Goal: Information Seeking & Learning: Find contact information

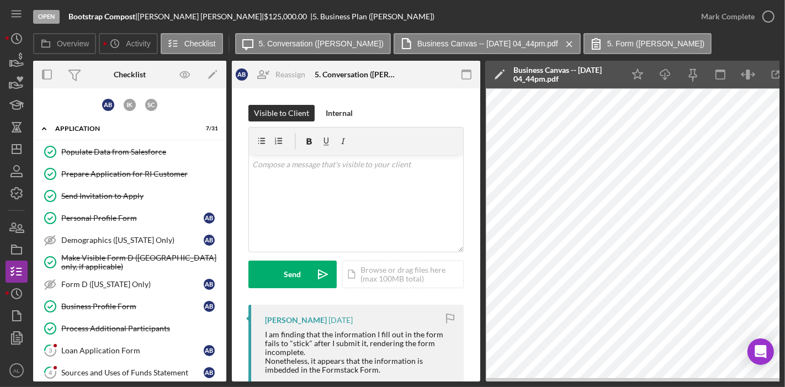
scroll to position [119, 0]
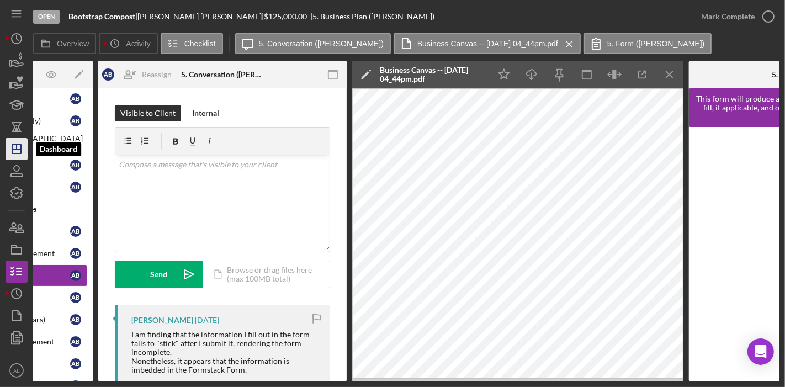
click at [8, 148] on icon "Icon/Dashboard" at bounding box center [17, 149] width 28 height 28
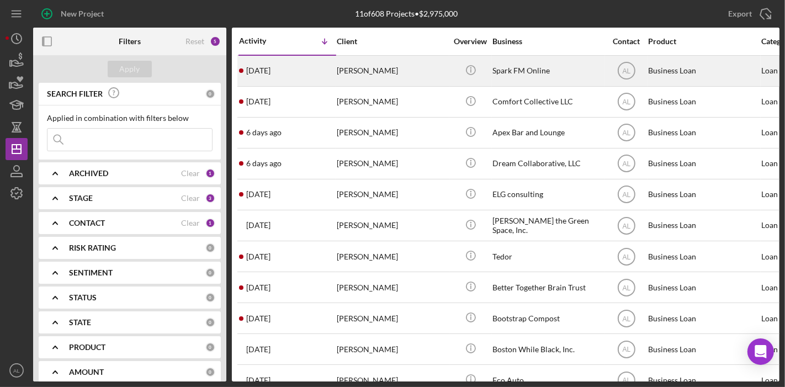
click at [434, 72] on div "[PERSON_NAME]" at bounding box center [392, 70] width 110 height 29
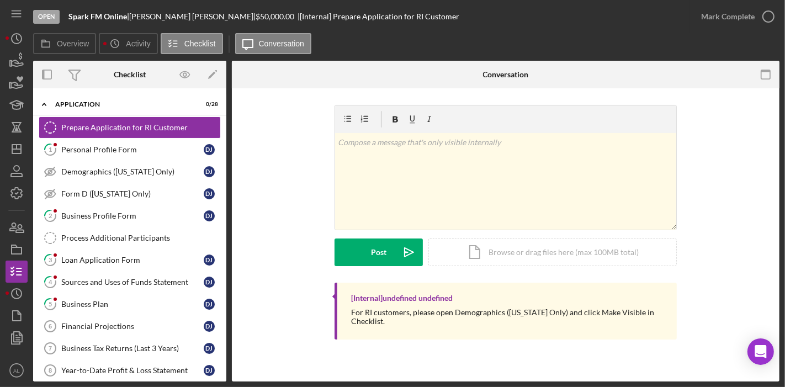
drag, startPoint x: 222, startPoint y: 177, endPoint x: 223, endPoint y: 199, distance: 21.6
click at [223, 199] on div "Icon/Expander Application 0 / 28 Prepare Application for RI Customer Prepare Ap…" at bounding box center [129, 234] width 193 height 293
click at [229, 190] on div "Overview Internal Workflow Stage Open Icon/Dropdown Arrow Archive (can unarchiv…" at bounding box center [406, 221] width 746 height 321
click at [230, 191] on div "Overview Internal Workflow Stage Open Icon/Dropdown Arrow Archive (can unarchiv…" at bounding box center [406, 221] width 746 height 321
drag, startPoint x: 226, startPoint y: 190, endPoint x: 226, endPoint y: 200, distance: 9.9
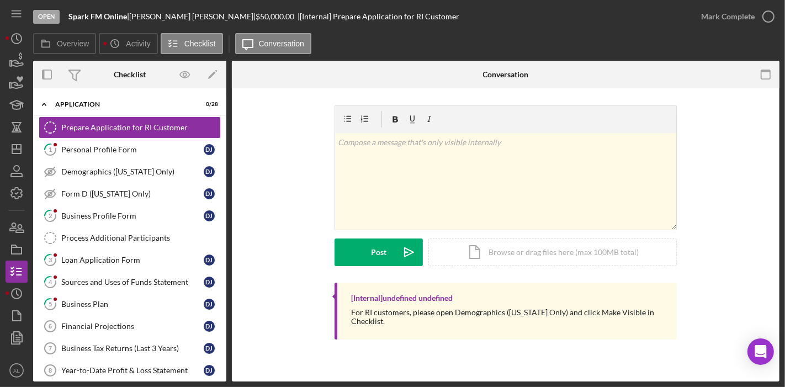
click at [226, 200] on div "Icon/Expander Application 0 / 28 Prepare Application for RI Customer Prepare Ap…" at bounding box center [129, 234] width 193 height 293
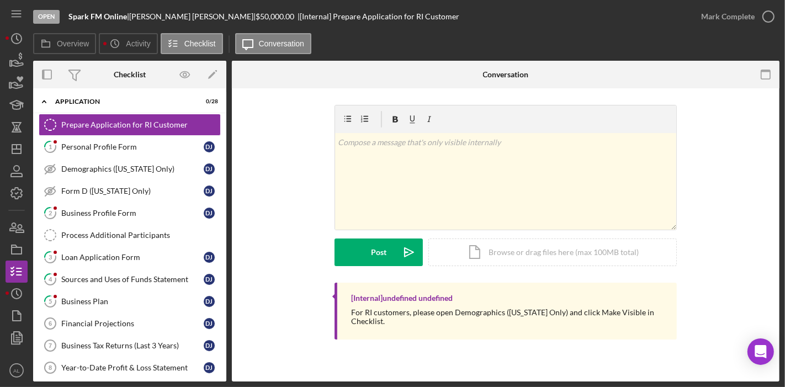
scroll to position [4, 0]
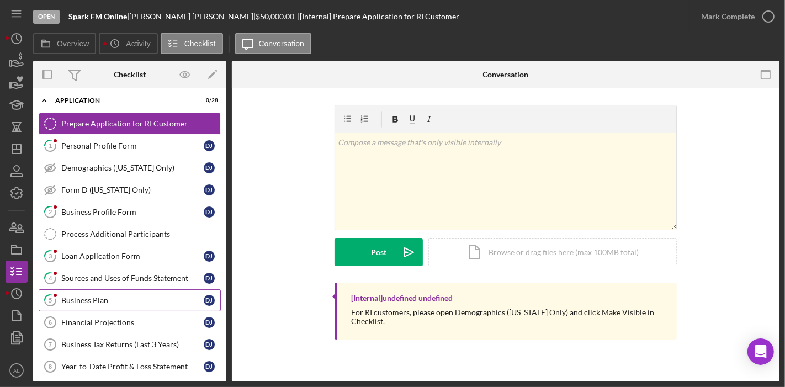
click at [100, 293] on link "5 Business Plan D J" at bounding box center [130, 300] width 182 height 22
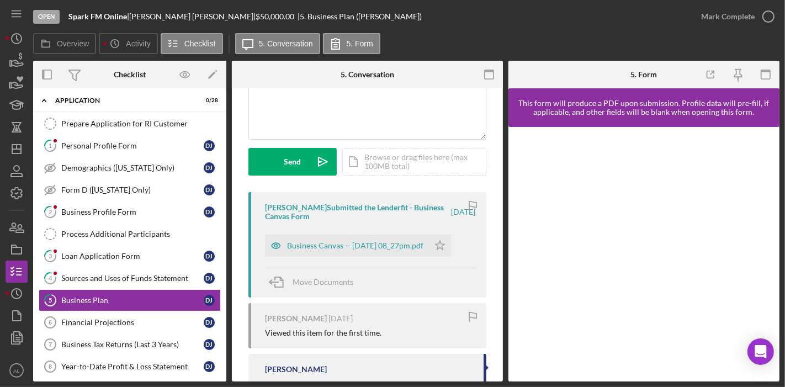
scroll to position [114, 0]
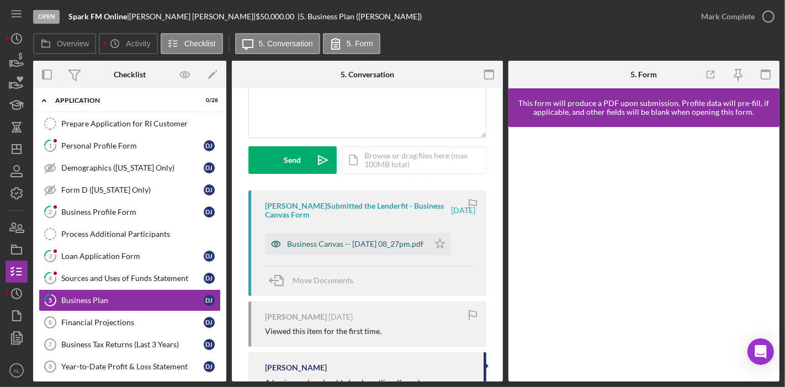
click at [277, 246] on icon "button" at bounding box center [276, 244] width 9 height 6
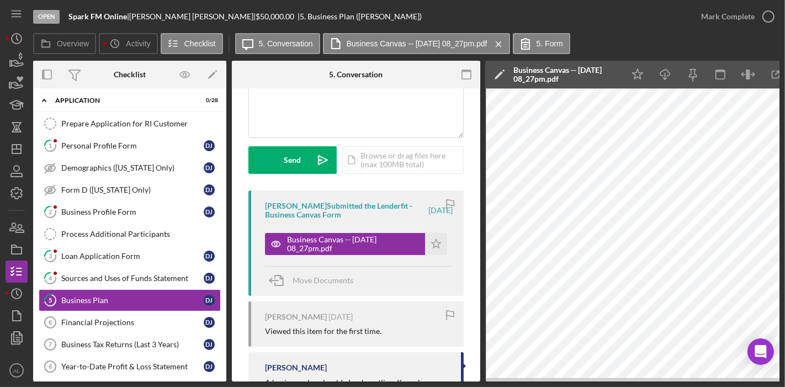
drag, startPoint x: 226, startPoint y: 182, endPoint x: 226, endPoint y: 210, distance: 28.7
click at [226, 210] on div "Overview Internal Workflow Stage Open Icon/Dropdown Arrow Archive (can unarchiv…" at bounding box center [406, 221] width 746 height 321
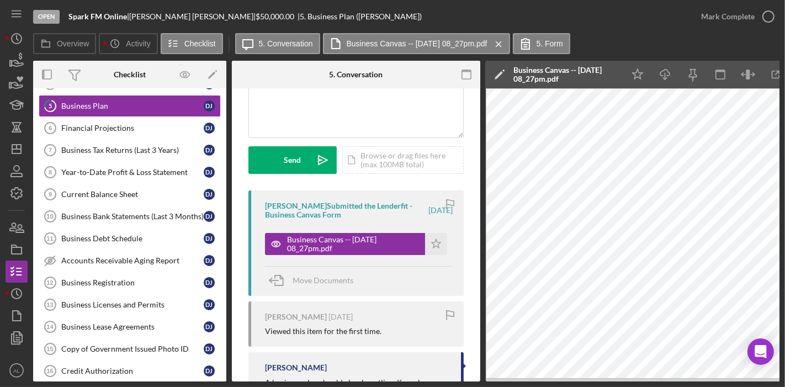
scroll to position [0, 0]
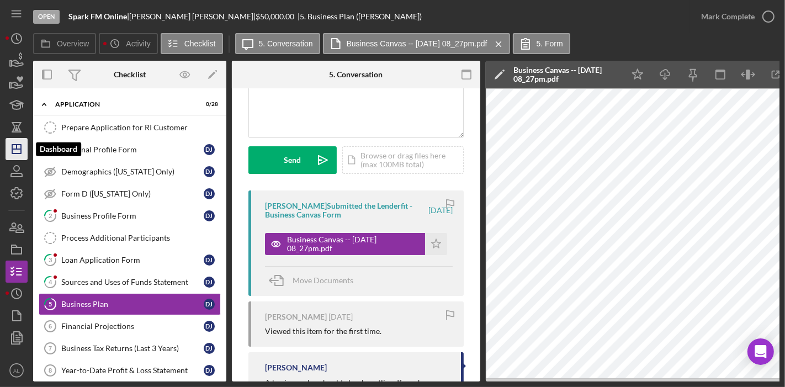
click at [17, 153] on polygon "button" at bounding box center [16, 149] width 9 height 9
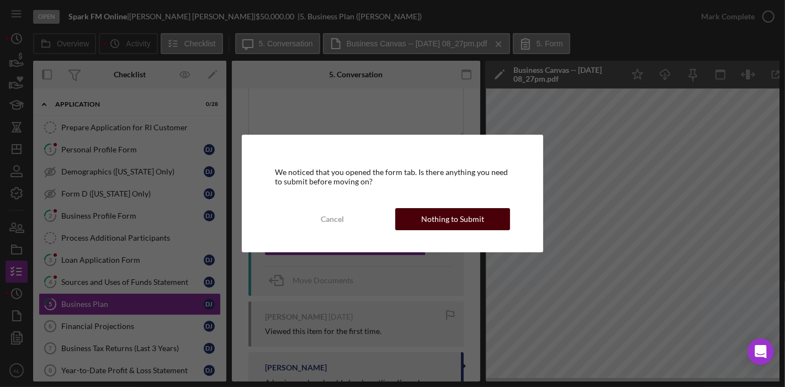
click at [424, 221] on div "Nothing to Submit" at bounding box center [452, 219] width 63 height 22
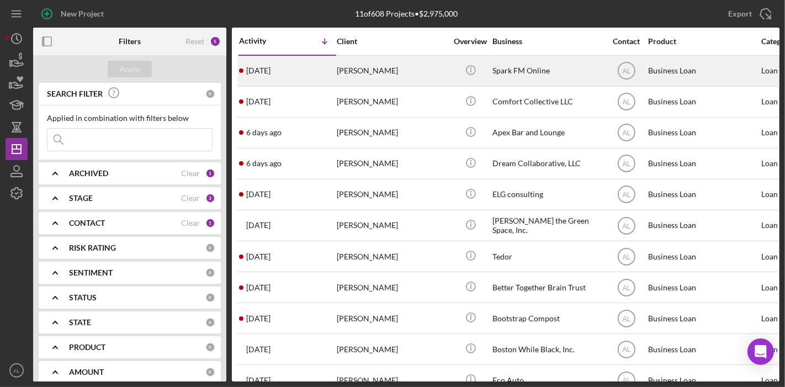
click at [356, 63] on div "[PERSON_NAME]" at bounding box center [392, 70] width 110 height 29
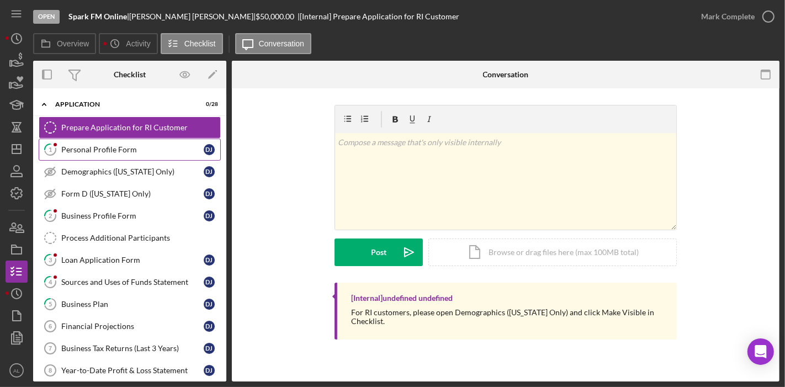
click at [99, 149] on div "Personal Profile Form" at bounding box center [132, 149] width 142 height 9
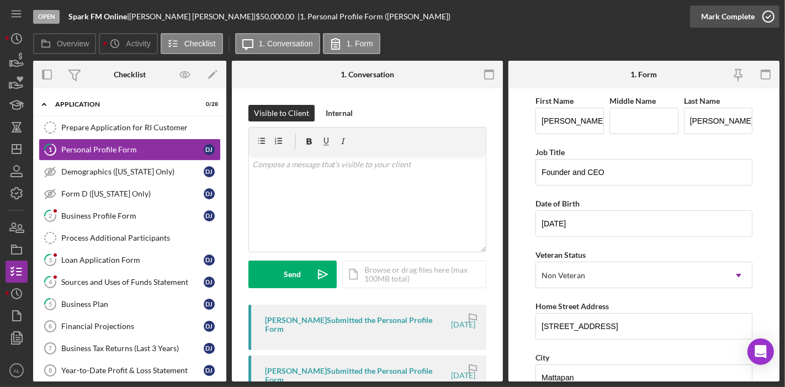
click at [763, 15] on icon "button" at bounding box center [769, 17] width 28 height 28
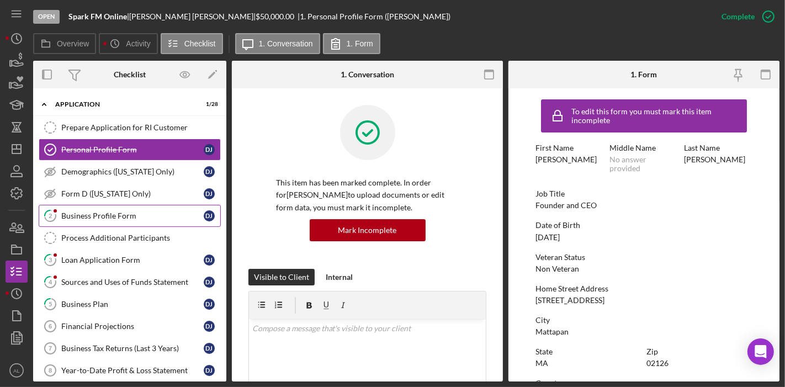
click at [131, 211] on div "Business Profile Form" at bounding box center [132, 215] width 142 height 9
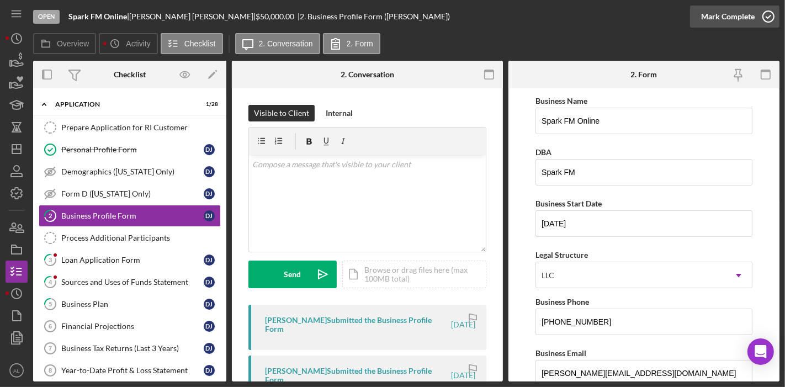
click at [771, 18] on icon "button" at bounding box center [769, 17] width 28 height 28
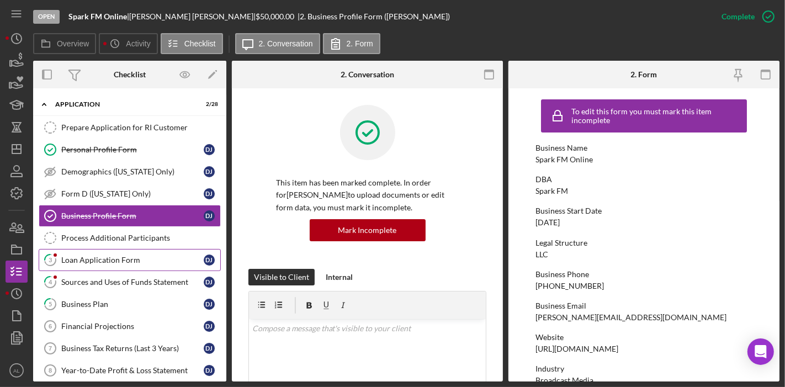
click at [131, 256] on div "Loan Application Form" at bounding box center [132, 260] width 142 height 9
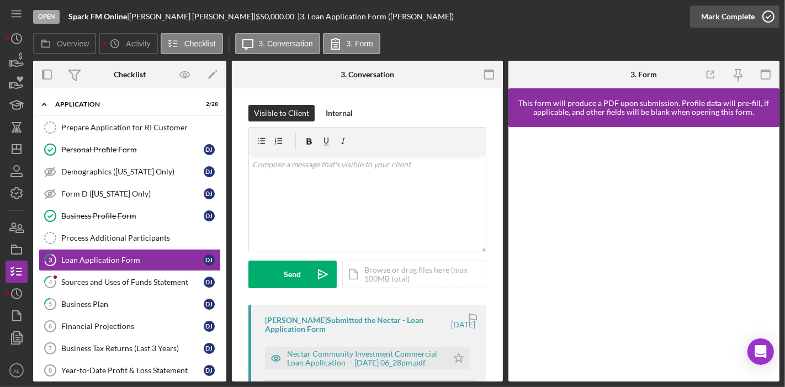
click at [765, 18] on icon "button" at bounding box center [769, 17] width 28 height 28
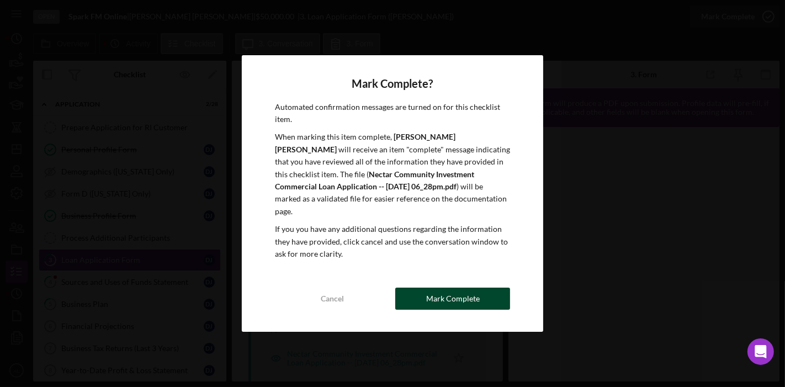
click at [433, 293] on div "Mark Complete" at bounding box center [453, 299] width 54 height 22
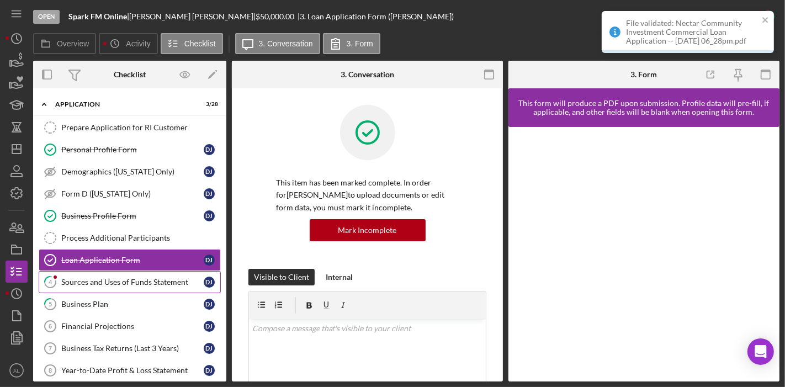
click at [125, 279] on div "Sources and Uses of Funds Statement" at bounding box center [132, 282] width 142 height 9
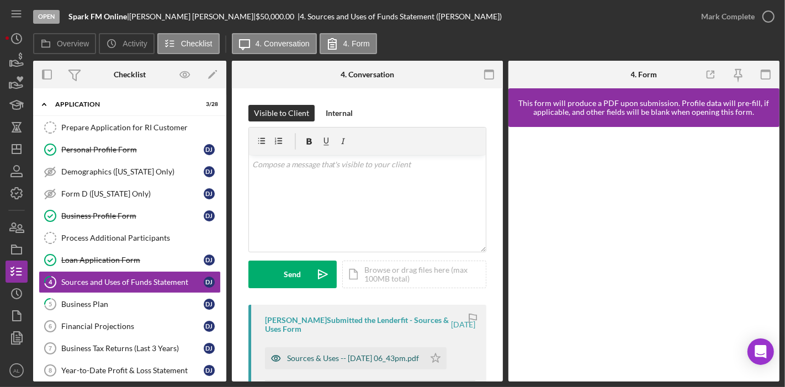
click at [278, 361] on icon "button" at bounding box center [276, 358] width 22 height 22
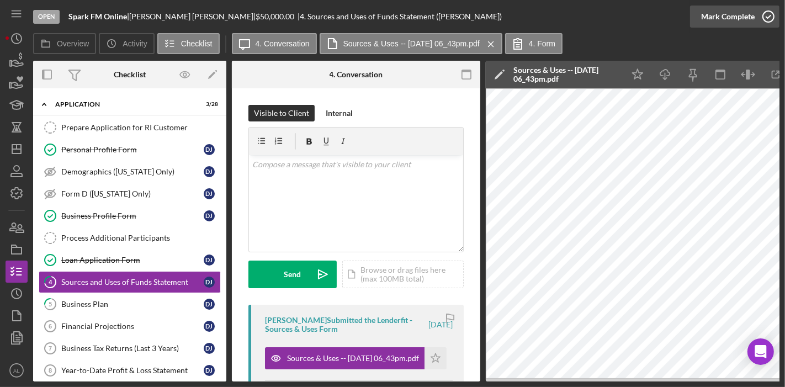
click at [761, 20] on icon "button" at bounding box center [769, 17] width 28 height 28
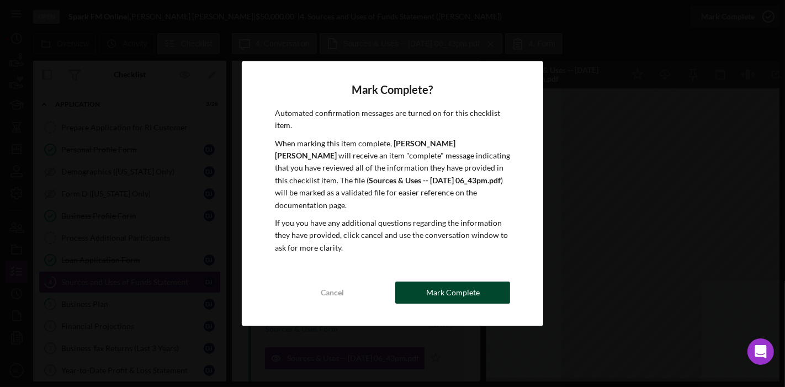
click at [481, 296] on button "Mark Complete" at bounding box center [452, 293] width 115 height 22
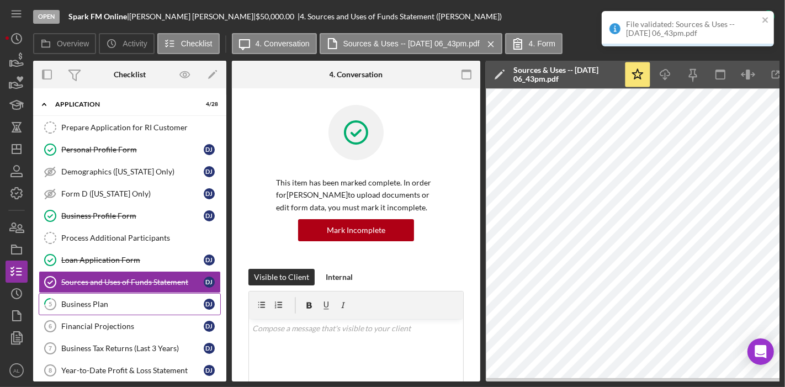
click at [115, 301] on div "Business Plan" at bounding box center [132, 304] width 142 height 9
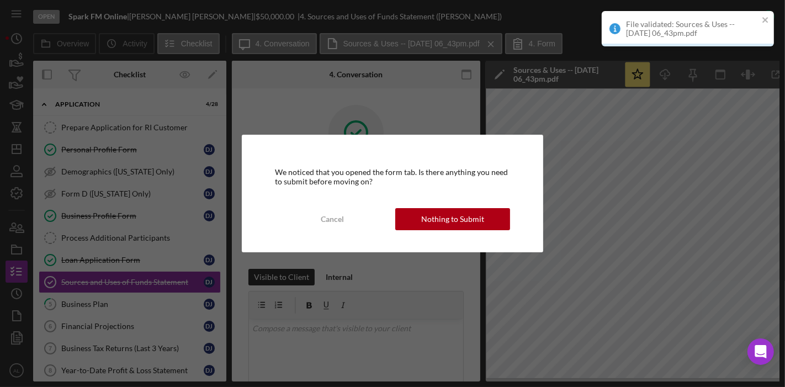
click at [449, 206] on div "We noticed that you opened the form tab. Is there anything you need to submit b…" at bounding box center [393, 193] width 302 height 117
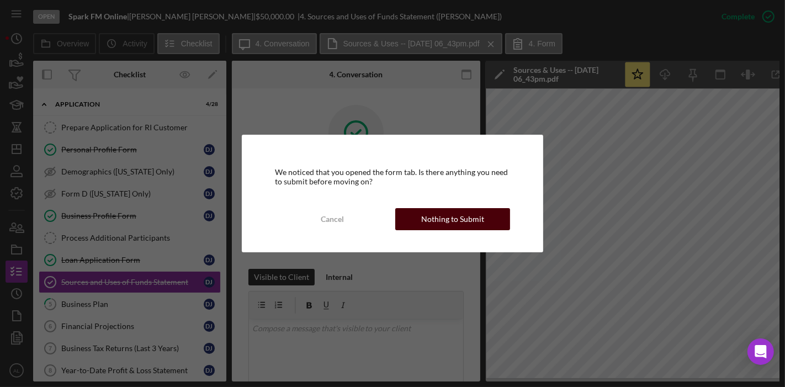
click at [449, 215] on div "Nothing to Submit" at bounding box center [452, 219] width 63 height 22
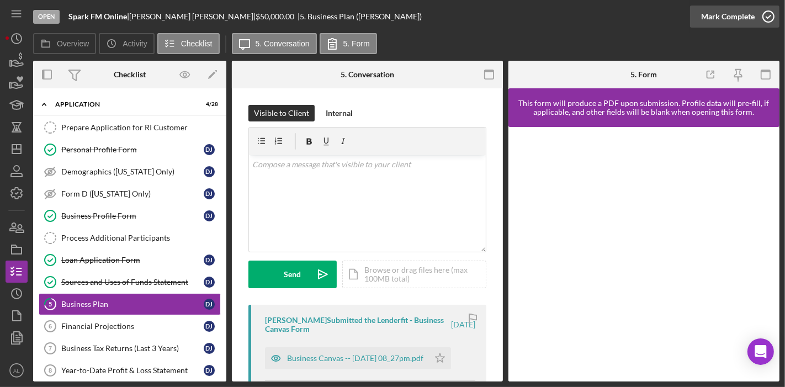
click at [771, 22] on icon "button" at bounding box center [769, 17] width 28 height 28
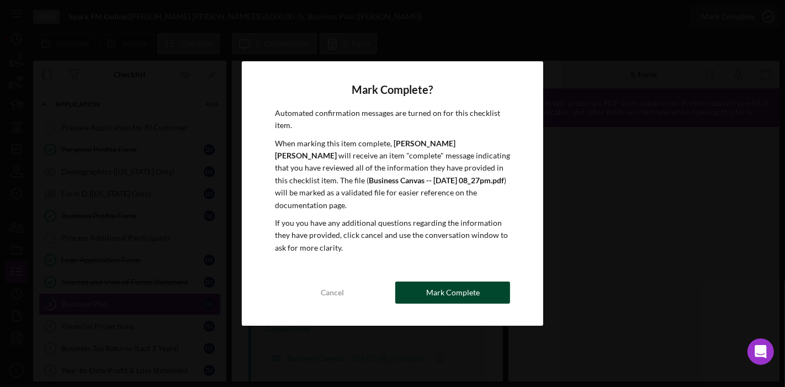
click at [432, 286] on div "Mark Complete" at bounding box center [453, 293] width 54 height 22
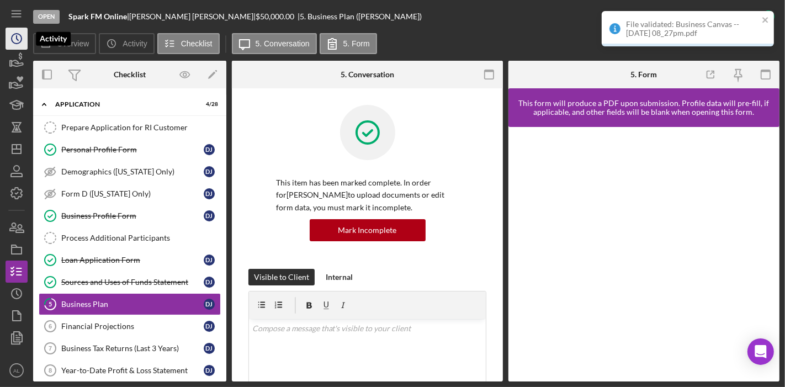
click at [19, 45] on icon "Icon/History" at bounding box center [17, 39] width 28 height 28
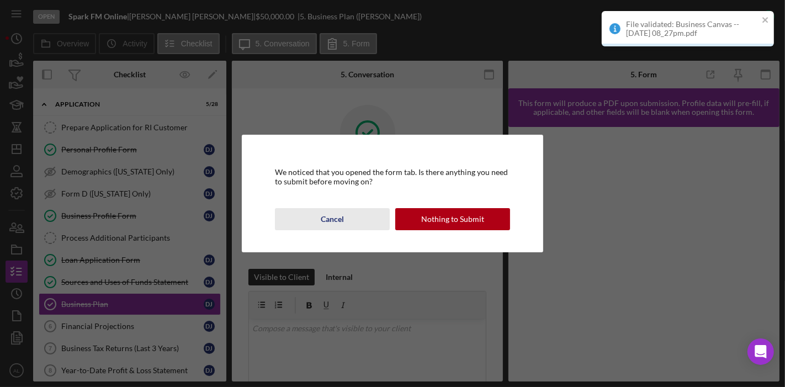
click at [341, 225] on div "Cancel" at bounding box center [332, 219] width 23 height 22
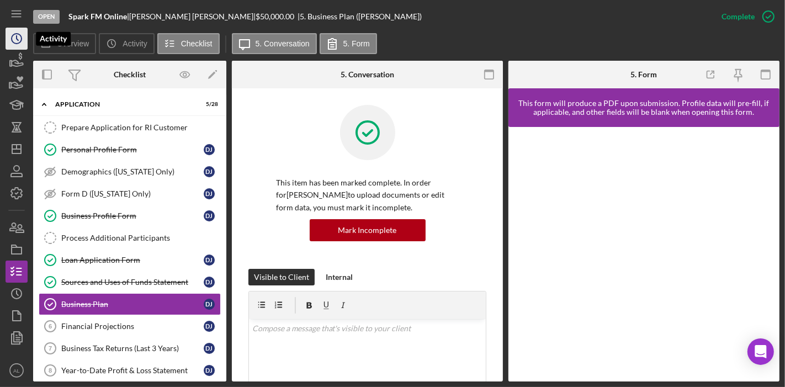
click at [24, 31] on icon "Icon/History" at bounding box center [17, 39] width 28 height 28
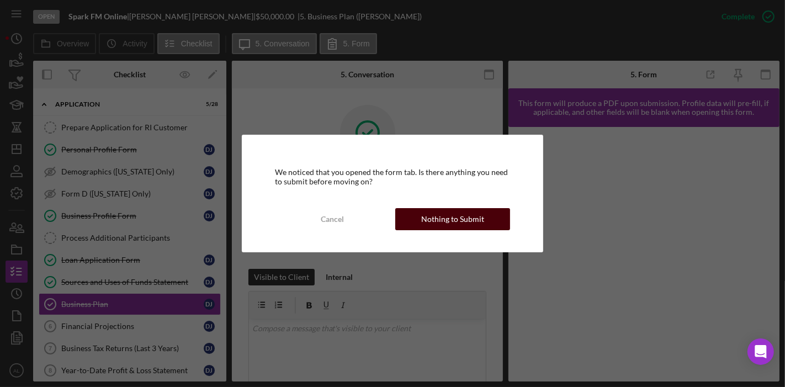
click at [426, 214] on div "Nothing to Submit" at bounding box center [452, 219] width 63 height 22
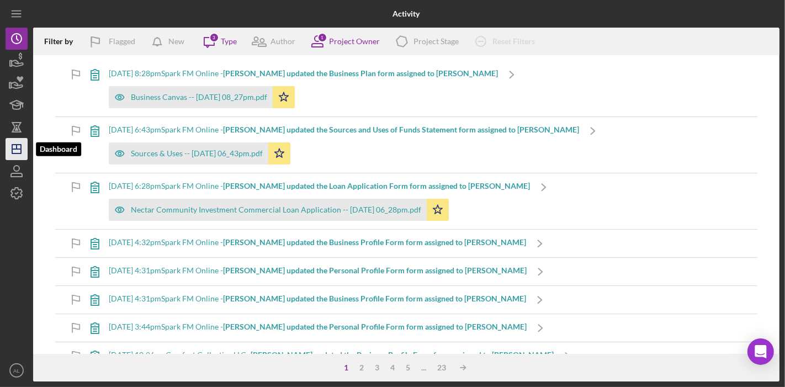
click at [23, 140] on icon "Icon/Dashboard" at bounding box center [17, 149] width 28 height 28
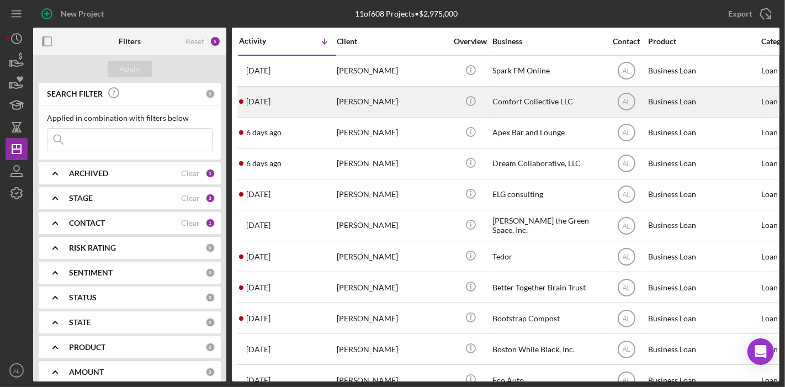
click at [401, 100] on div "[PERSON_NAME]" at bounding box center [392, 101] width 110 height 29
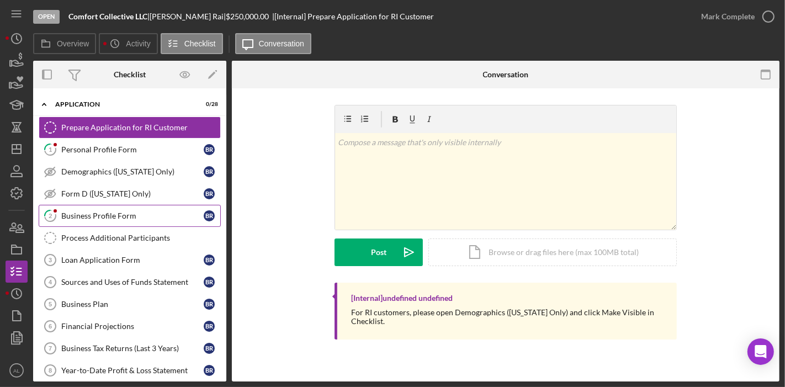
click at [130, 211] on div "Business Profile Form" at bounding box center [132, 215] width 142 height 9
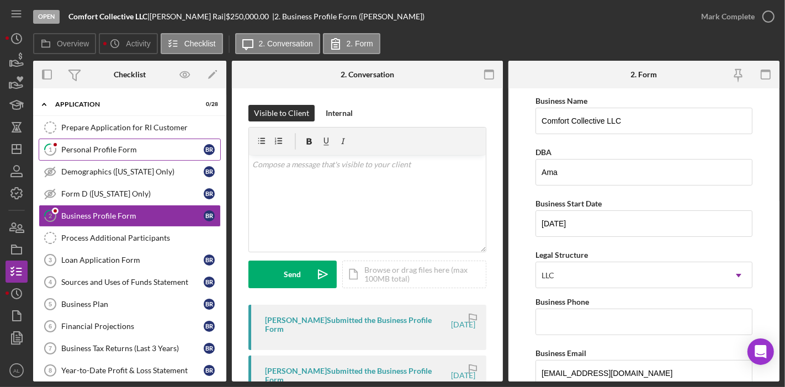
click at [131, 152] on div "Personal Profile Form" at bounding box center [132, 149] width 142 height 9
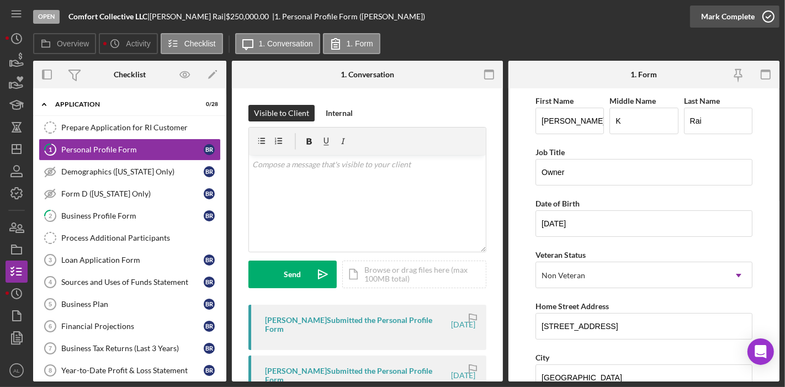
click at [766, 21] on icon "button" at bounding box center [769, 17] width 28 height 28
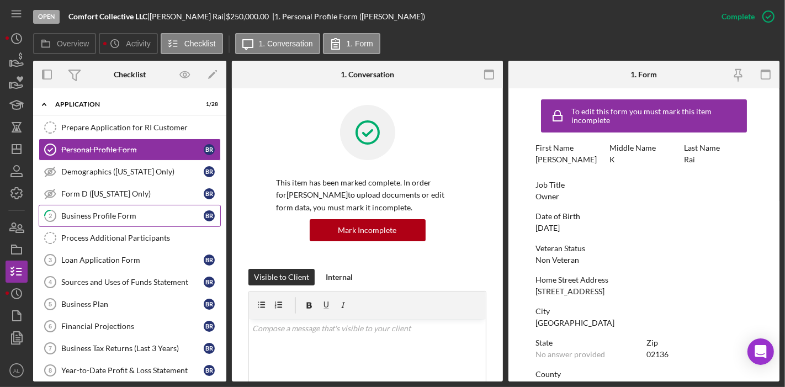
click at [127, 212] on div "Business Profile Form" at bounding box center [132, 215] width 142 height 9
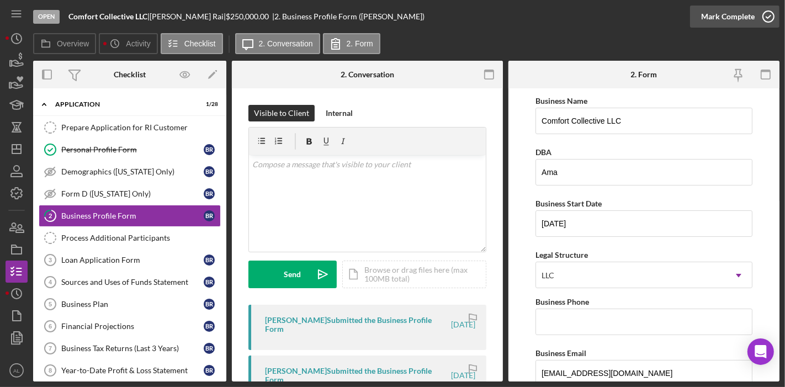
click at [758, 16] on icon "button" at bounding box center [769, 17] width 28 height 28
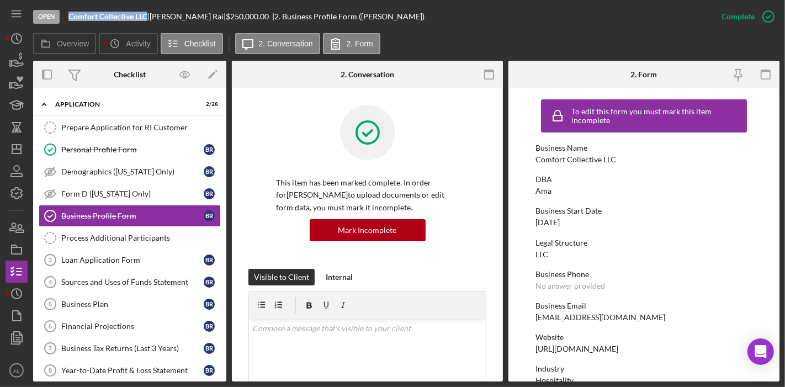
drag, startPoint x: 149, startPoint y: 15, endPoint x: 70, endPoint y: 17, distance: 78.4
click at [70, 17] on div "Comfort Collective LLC |" at bounding box center [108, 16] width 81 height 9
copy b "Comfort Collective LLC"
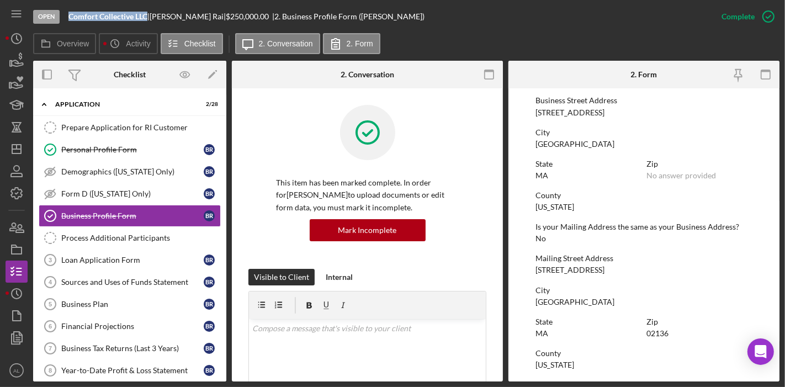
scroll to position [525, 0]
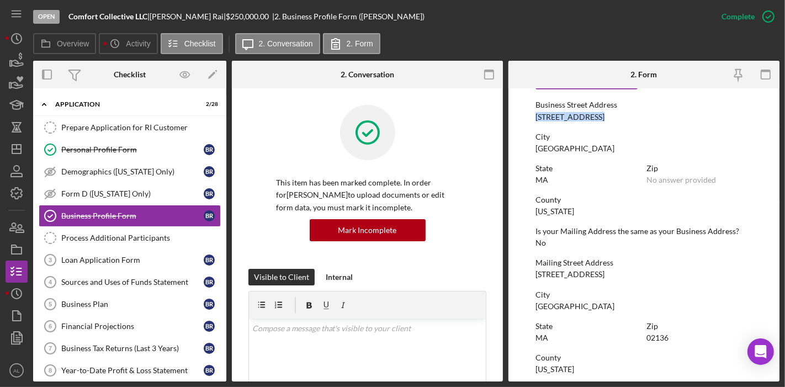
drag, startPoint x: 597, startPoint y: 117, endPoint x: 534, endPoint y: 119, distance: 63.0
click at [536, 119] on div "Business Street Address [STREET_ADDRESS]" at bounding box center [644, 110] width 217 height 20
copy div "[STREET_ADDRESS]"
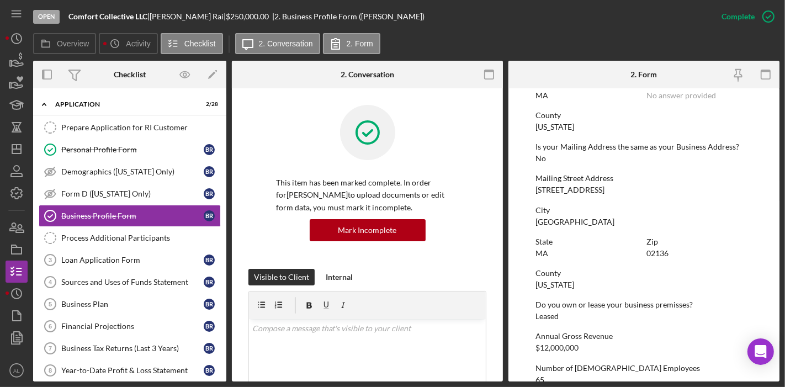
scroll to position [621, 0]
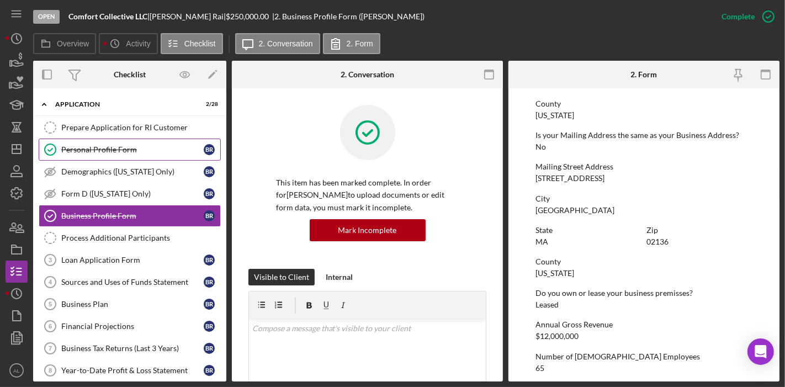
click at [123, 154] on link "Personal Profile Form Personal Profile Form B R" at bounding box center [130, 150] width 182 height 22
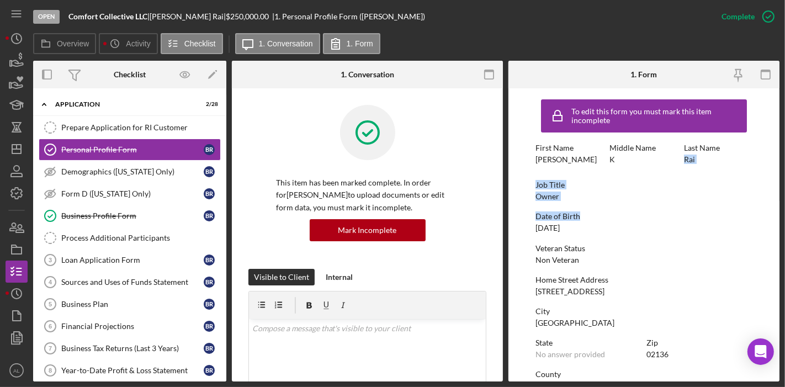
drag, startPoint x: 781, startPoint y: 139, endPoint x: 785, endPoint y: 216, distance: 77.4
click at [785, 216] on div "Open Comfort Collective LLC | [PERSON_NAME] | $250,000.00 | 1. Personal Profile…" at bounding box center [392, 193] width 785 height 387
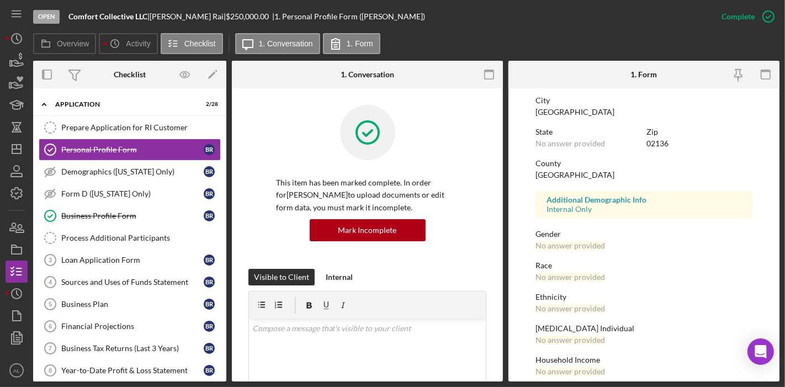
scroll to position [221, 0]
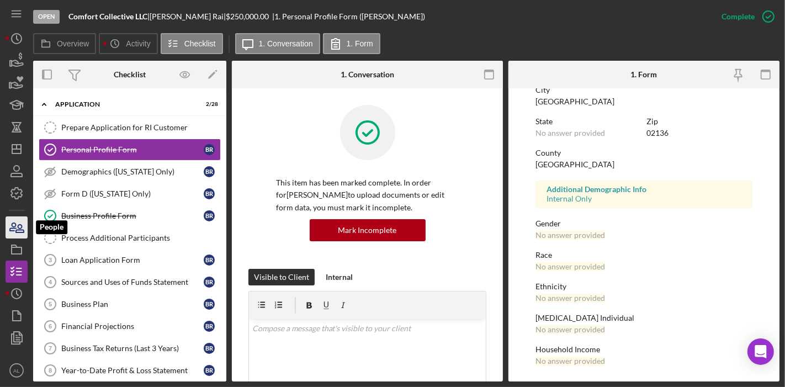
click at [15, 226] on icon "button" at bounding box center [13, 227] width 6 height 8
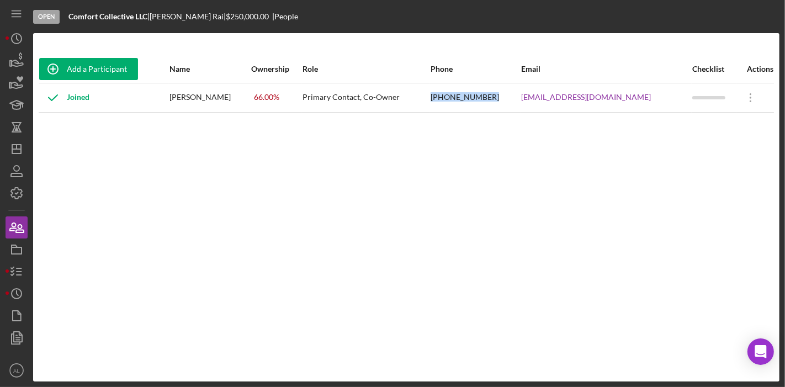
drag, startPoint x: 517, startPoint y: 101, endPoint x: 453, endPoint y: 100, distance: 64.0
click at [453, 100] on tr "Joined [PERSON_NAME] 66.00 % Primary Contact, Co-Owner [PHONE_NUMBER] [EMAIL_AD…" at bounding box center [406, 97] width 735 height 29
copy tr "[PHONE_NUMBER]"
drag, startPoint x: 632, startPoint y: 97, endPoint x: 547, endPoint y: 100, distance: 85.1
click at [547, 100] on div "[EMAIL_ADDRESS][DOMAIN_NAME]" at bounding box center [607, 98] width 170 height 28
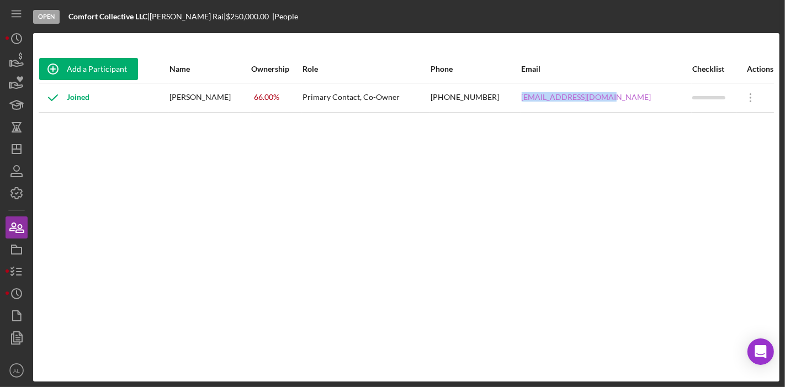
copy link "[EMAIL_ADDRESS][DOMAIN_NAME]"
click at [22, 266] on icon "button" at bounding box center [17, 272] width 28 height 28
